Goal: Transaction & Acquisition: Purchase product/service

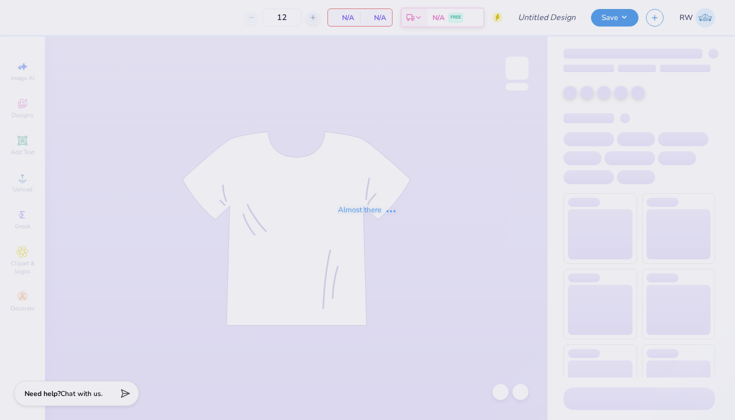
type input "SLB Fall Baby Tees"
type input "24"
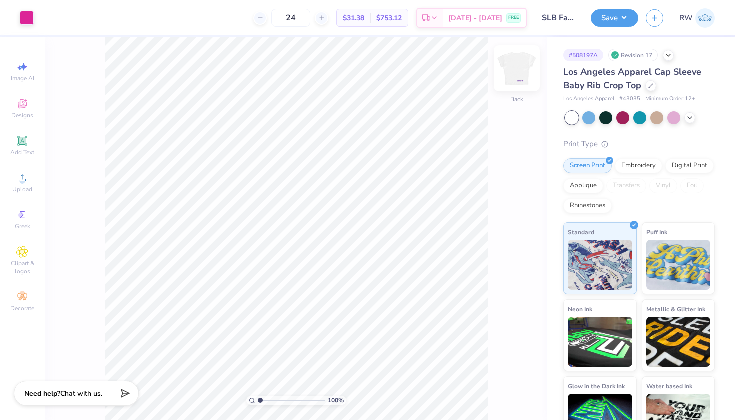
click at [511, 69] on img at bounding box center [517, 68] width 40 height 40
click at [514, 75] on img at bounding box center [517, 68] width 40 height 40
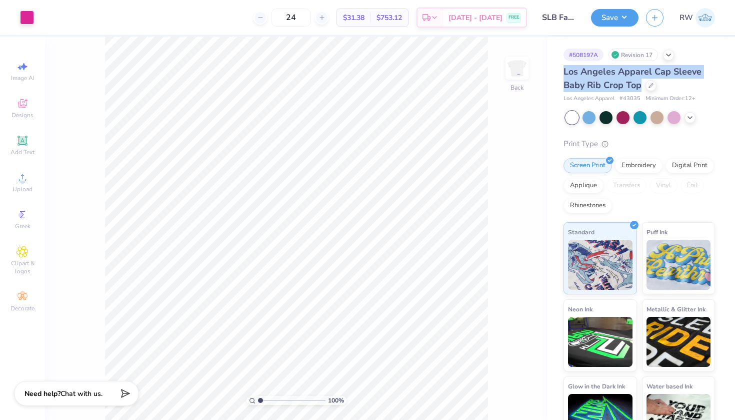
drag, startPoint x: 564, startPoint y: 66, endPoint x: 644, endPoint y: 85, distance: 82.7
click at [644, 85] on div "Los Angeles Apparel Cap Sleeve Baby Rib Crop Top" at bounding box center [640, 78] width 152 height 27
copy span "Los Angeles Apparel Cap Sleeve Baby Rib Crop Top"
click at [507, 112] on div "100 % Back" at bounding box center [296, 228] width 503 height 383
click at [594, 1] on div "Save RW" at bounding box center [663, 17] width 144 height 35
